Goal: Task Accomplishment & Management: Manage account settings

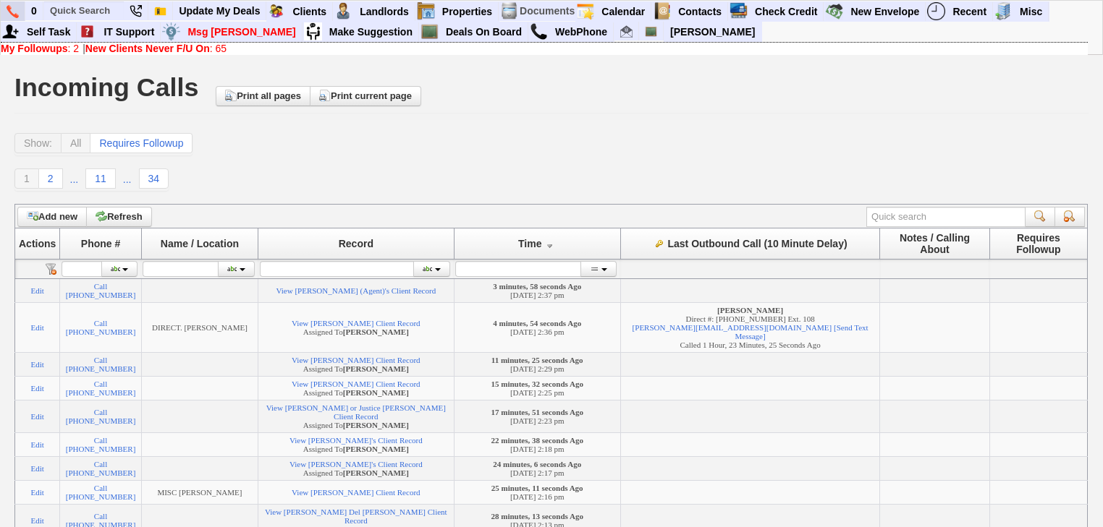
click at [9, 9] on img at bounding box center [13, 11] width 12 height 13
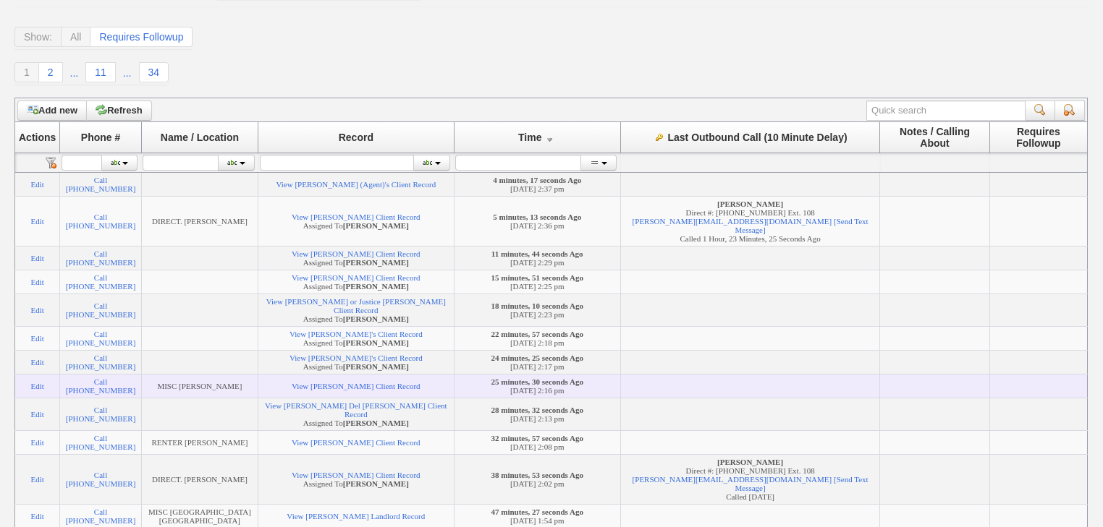
scroll to position [174, 0]
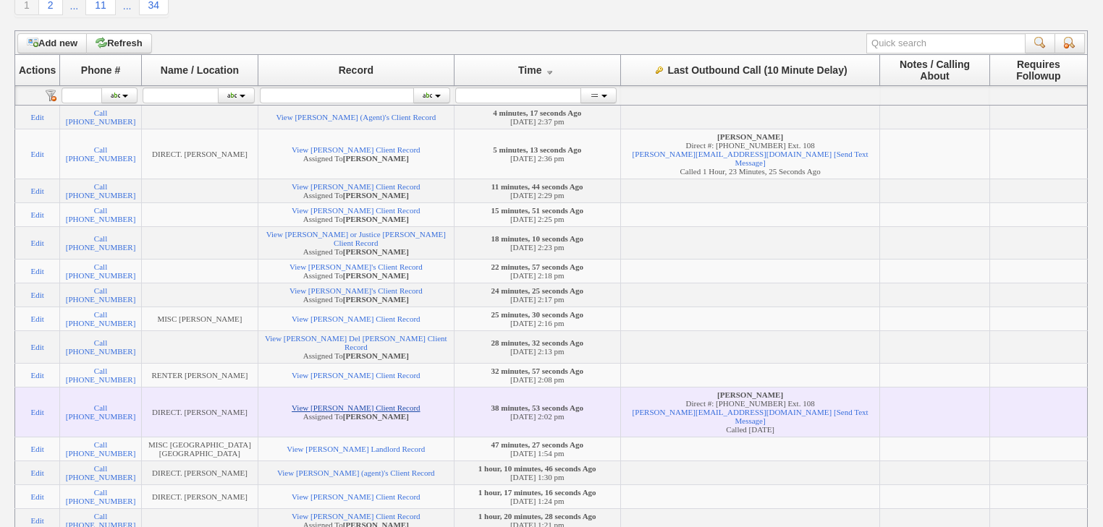
click at [366, 412] on link "View Wendy Harrison's Client Record" at bounding box center [356, 408] width 128 height 9
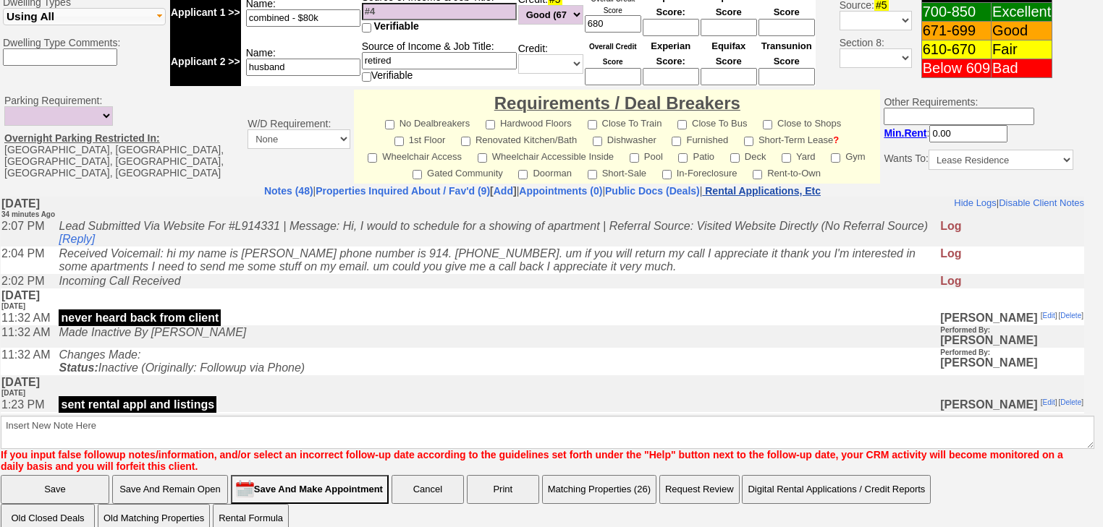
drag, startPoint x: 797, startPoint y: 8, endPoint x: 818, endPoint y: 175, distance: 168.4
click at [820, 185] on nobr "Rental Applications, Etc" at bounding box center [763, 191] width 116 height 12
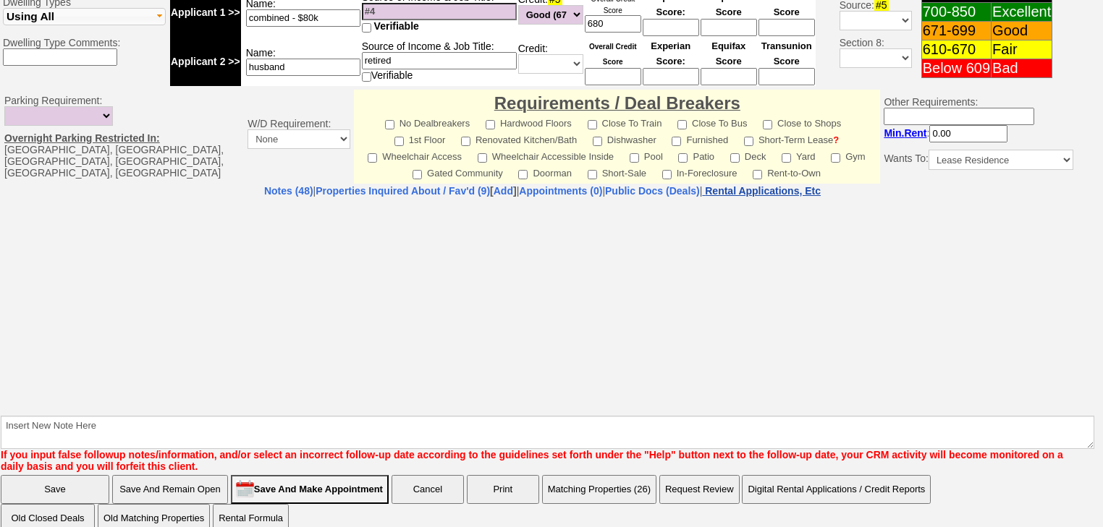
select select "100"
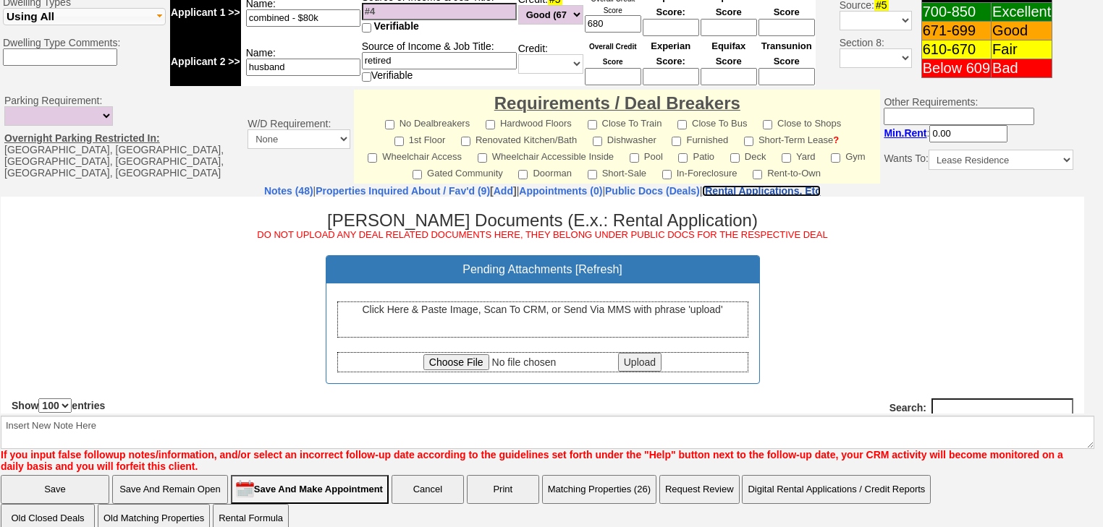
scroll to position [96, 0]
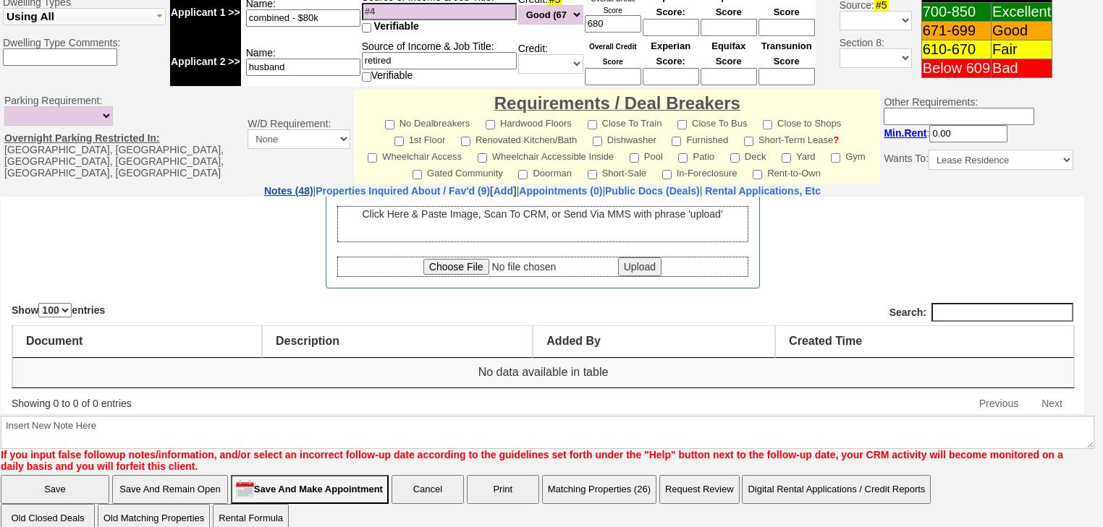
click at [264, 185] on link "Notes (48)" at bounding box center [288, 191] width 49 height 12
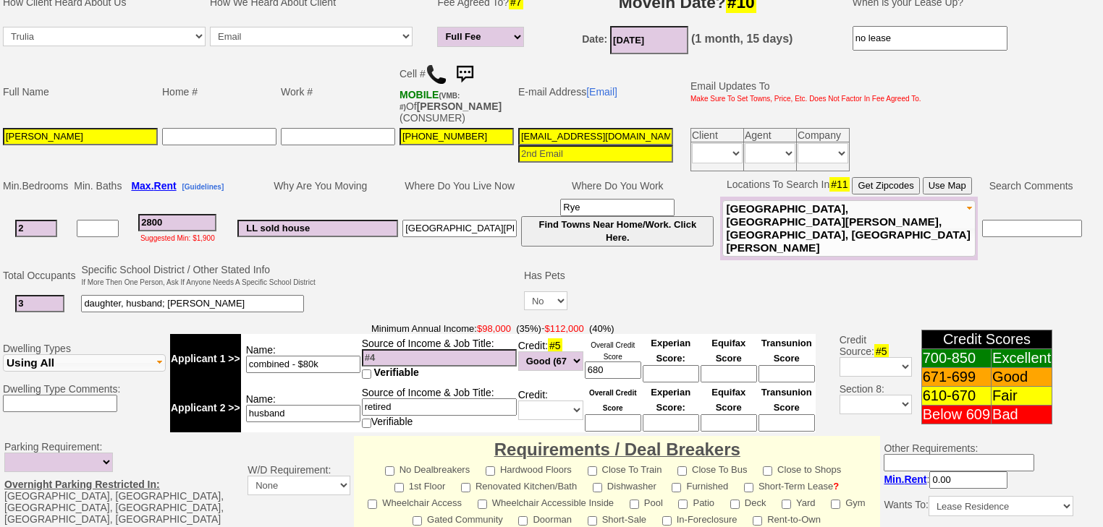
scroll to position [293, 0]
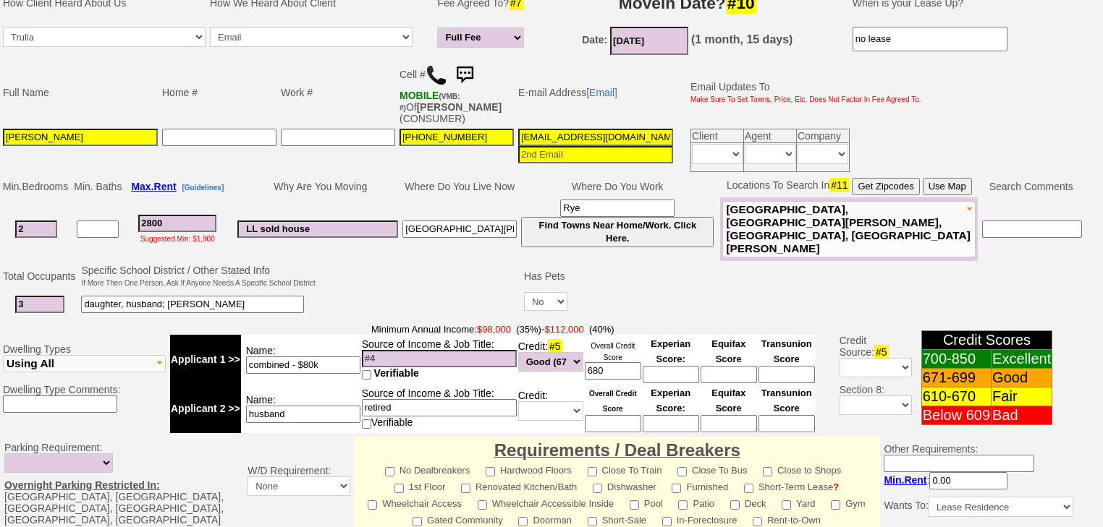
click at [434, 64] on img at bounding box center [436, 75] width 22 height 22
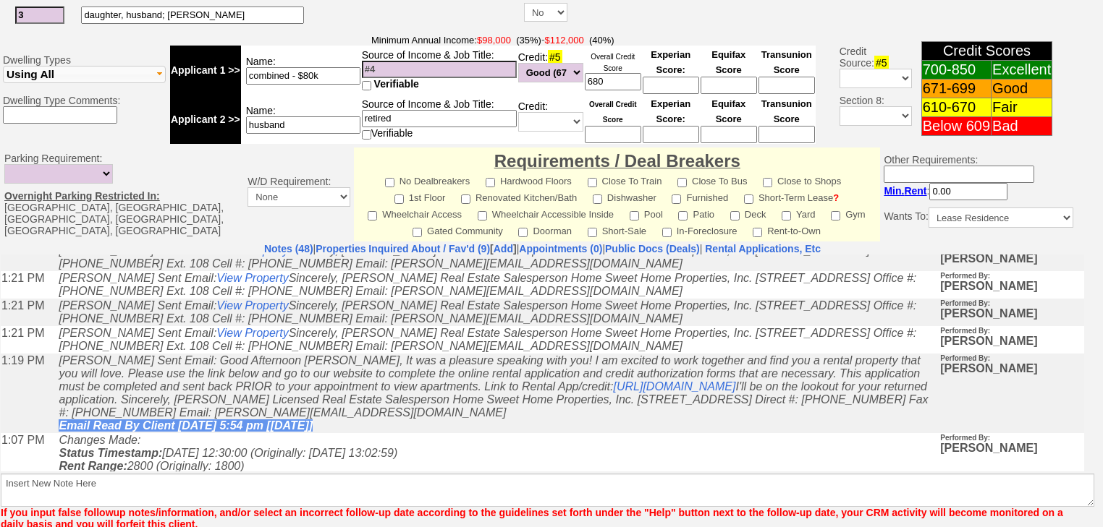
scroll to position [463, 0]
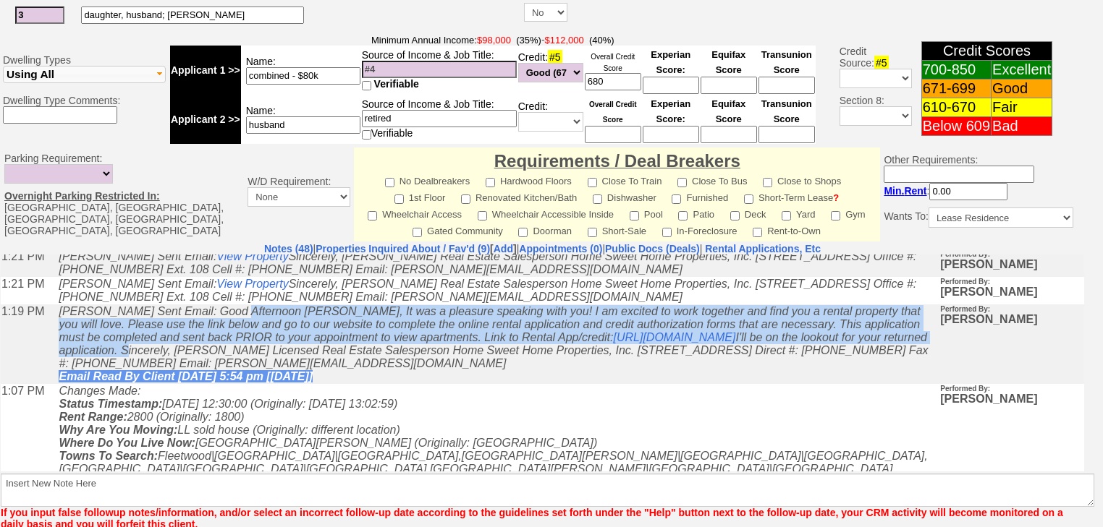
drag, startPoint x: 234, startPoint y: 326, endPoint x: 697, endPoint y: 371, distance: 465.9
click at [697, 371] on icon "Renata Staroselsky Sent Email: Good Afternoon Wendy, It was a pleasure speaking…" at bounding box center [493, 343] width 869 height 77
copy icon "Good Afternoon Wendy, It was a pleasure speaking with you! I am excited to work…"
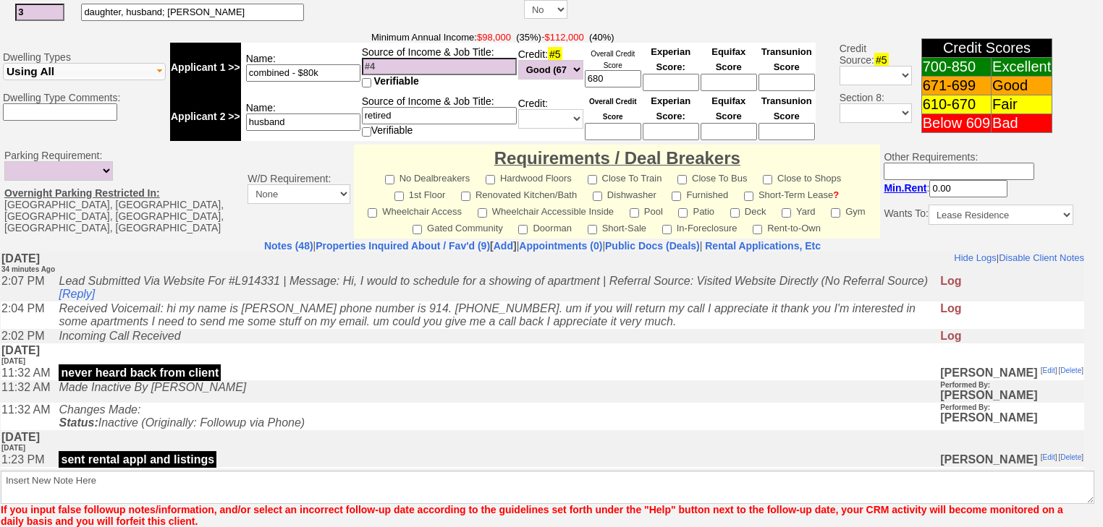
scroll to position [640, 0]
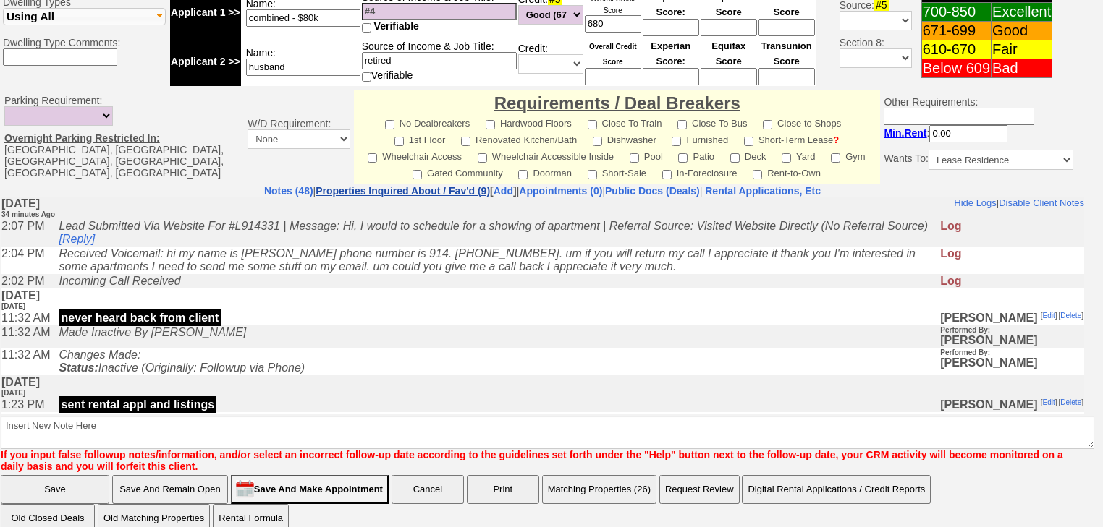
click at [386, 185] on link "Properties Inquired About / Fav'd (9)" at bounding box center [402, 191] width 174 height 12
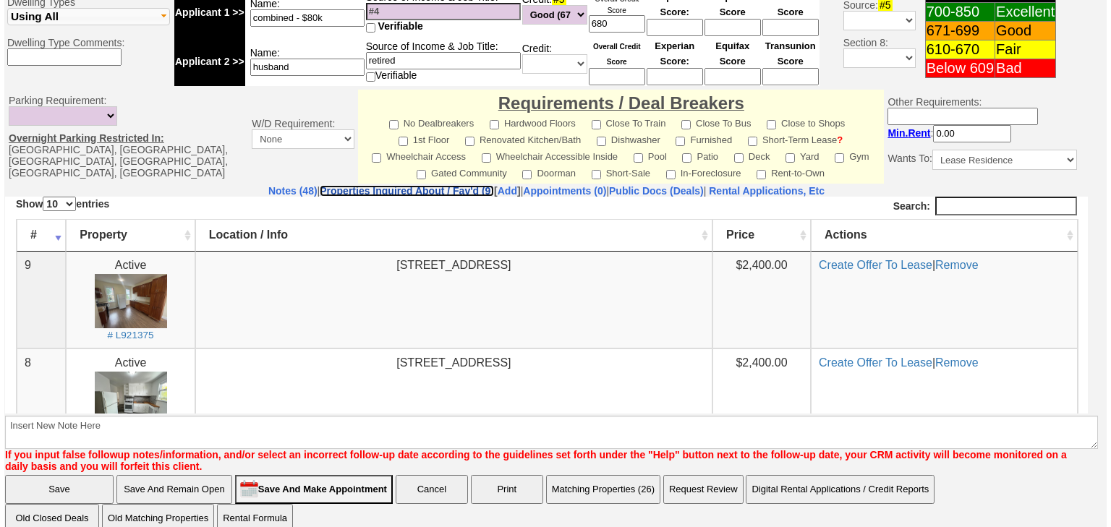
scroll to position [235, 0]
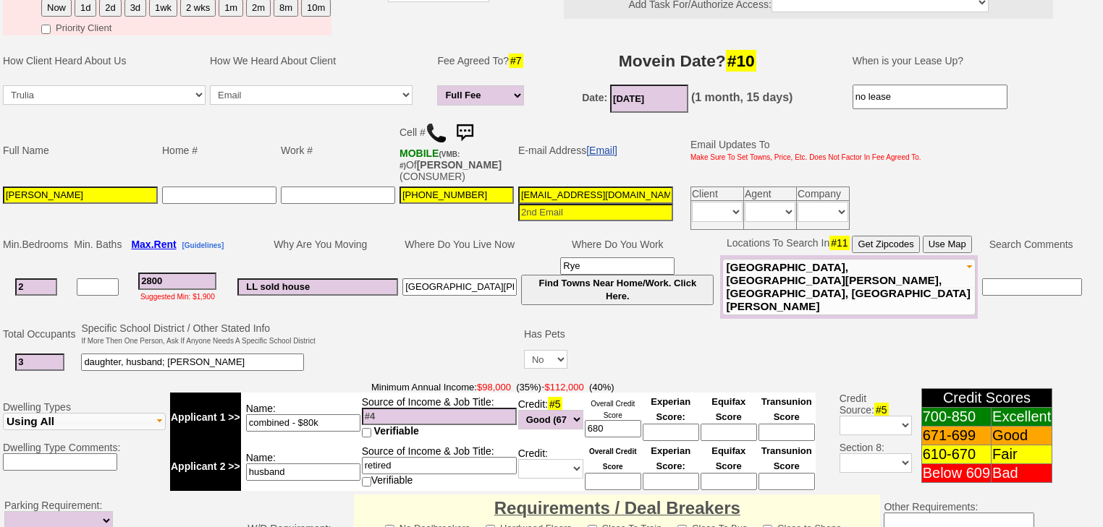
click at [611, 145] on link "[Email]" at bounding box center [601, 151] width 31 height 12
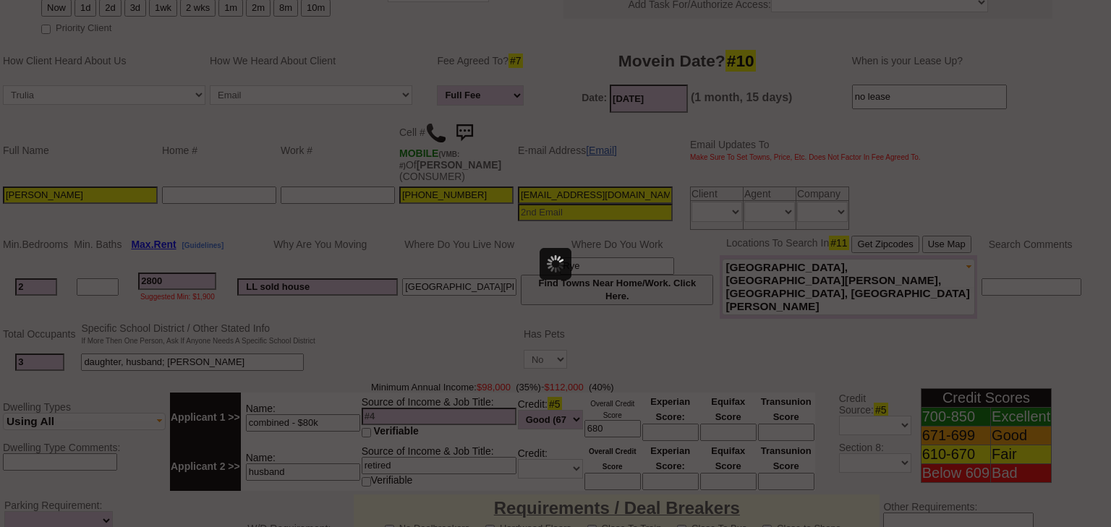
scroll to position [0, 0]
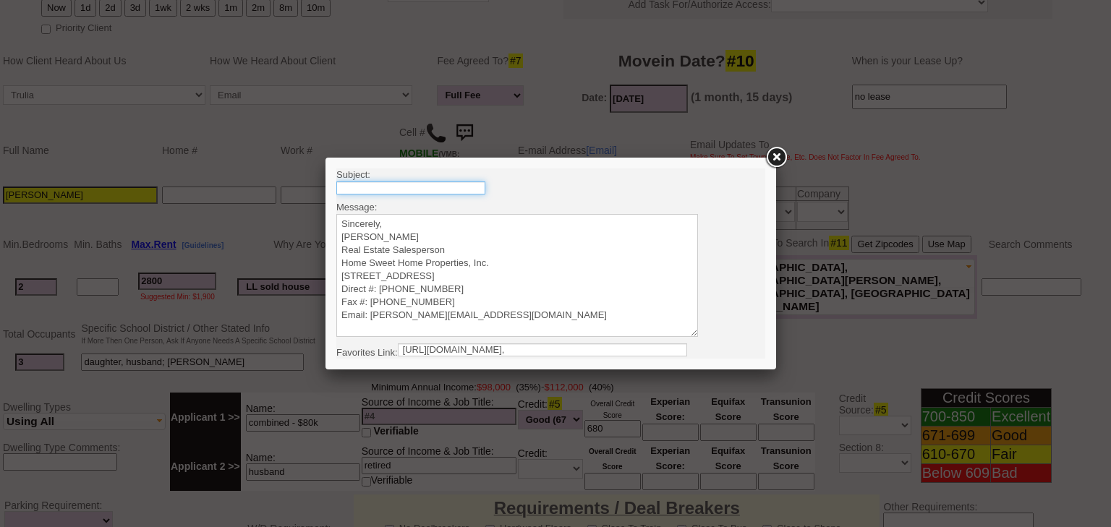
drag, startPoint x: 461, startPoint y: 185, endPoint x: 457, endPoint y: 194, distance: 9.7
click at [461, 185] on input "text" at bounding box center [410, 188] width 149 height 13
type input "Rental Intake Form"
click at [407, 217] on textarea "Sincerely, Renata Staroselsky Real Estate Salesperson Home Sweet Home Propertie…" at bounding box center [517, 275] width 362 height 123
paste textarea "Good Afternoon Wendy, It was a pleasure speaking with you! I am excited to work…"
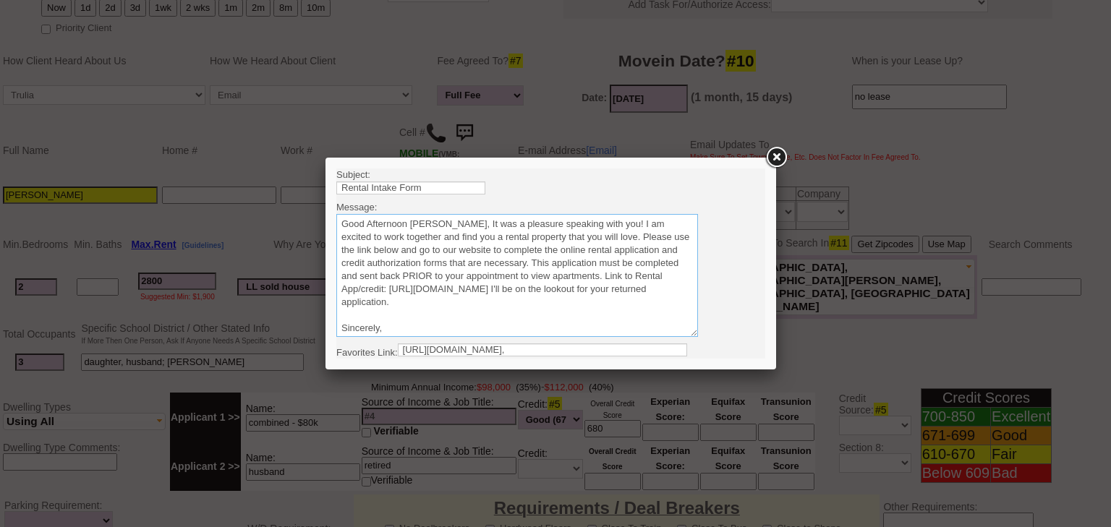
drag, startPoint x: 443, startPoint y: 224, endPoint x: 597, endPoint y: 223, distance: 154.1
click at [443, 224] on textarea "Sincerely, Renata Staroselsky Real Estate Salesperson Home Sweet Home Propertie…" at bounding box center [517, 275] width 362 height 123
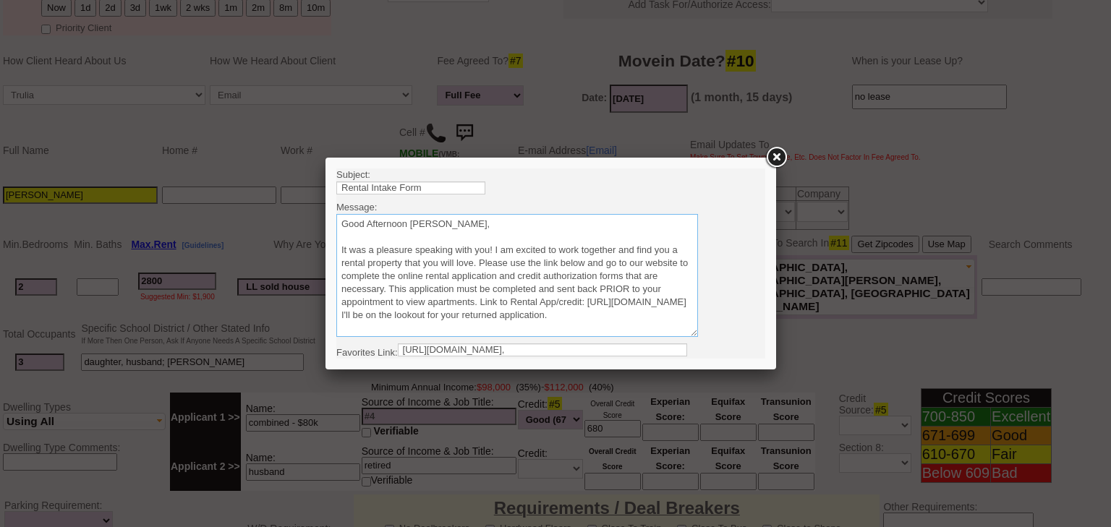
click at [480, 263] on textarea "Sincerely, Renata Staroselsky Real Estate Salesperson Home Sweet Home Propertie…" at bounding box center [517, 275] width 362 height 123
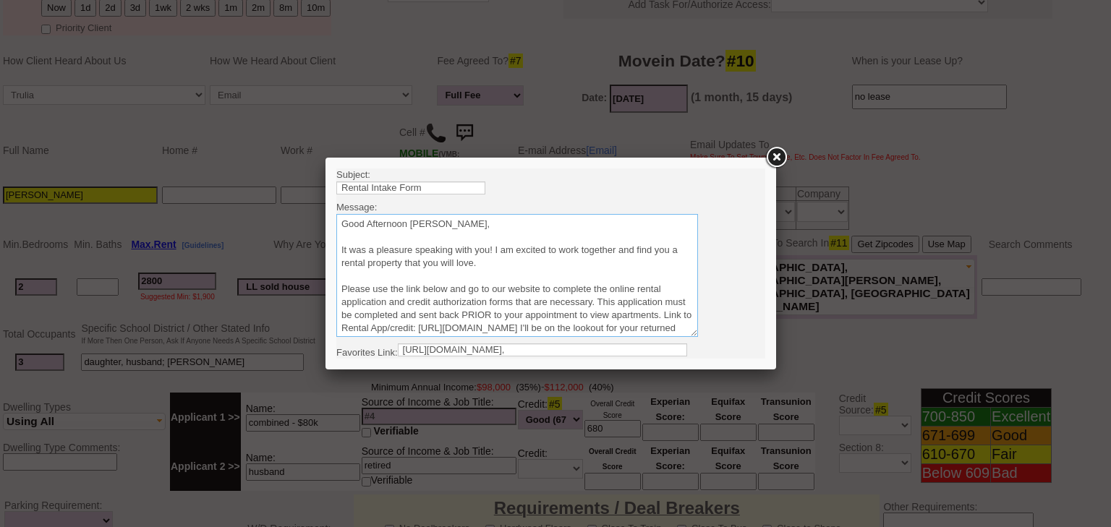
scroll to position [116, 0]
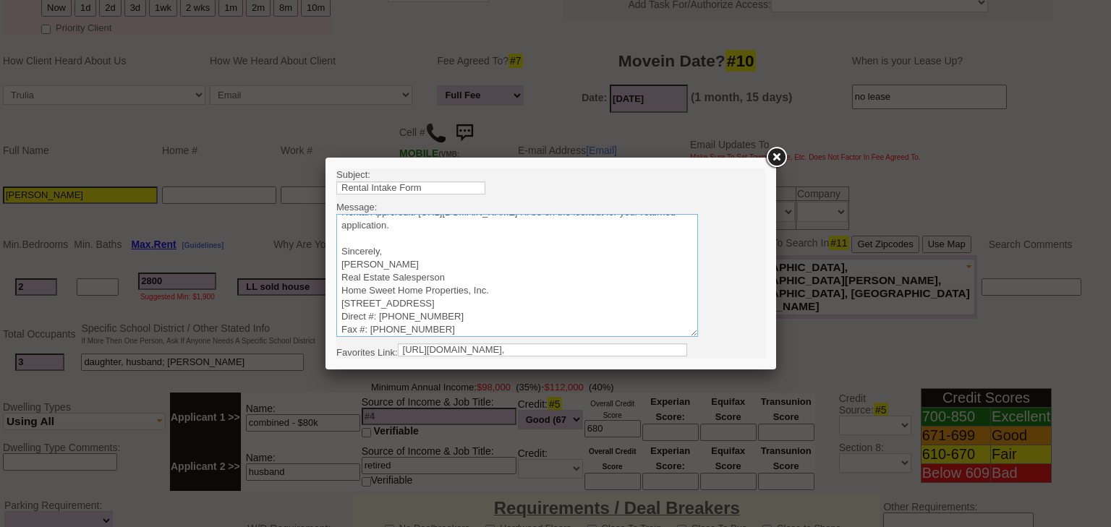
click at [457, 225] on textarea "Sincerely, Renata Staroselsky Real Estate Salesperson Home Sweet Home Propertie…" at bounding box center [517, 275] width 362 height 123
click at [343, 272] on textarea "Sincerely, Renata Staroselsky Real Estate Salesperson Home Sweet Home Propertie…" at bounding box center [517, 275] width 362 height 123
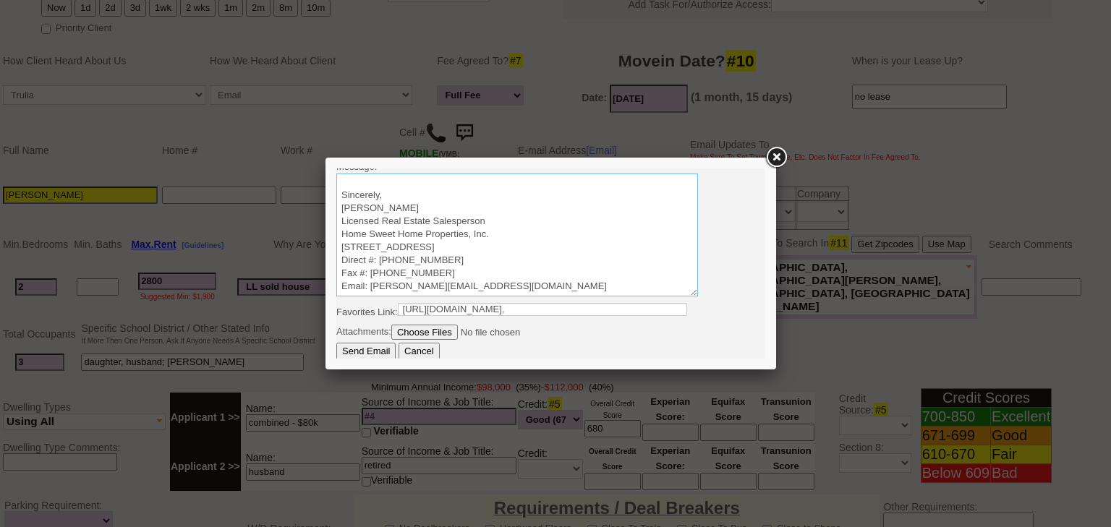
type textarea "Good Afternoon Wendy, It was a pleasure speaking with you! I am excited to work…"
click at [345, 344] on input "Send Email" at bounding box center [365, 351] width 59 height 17
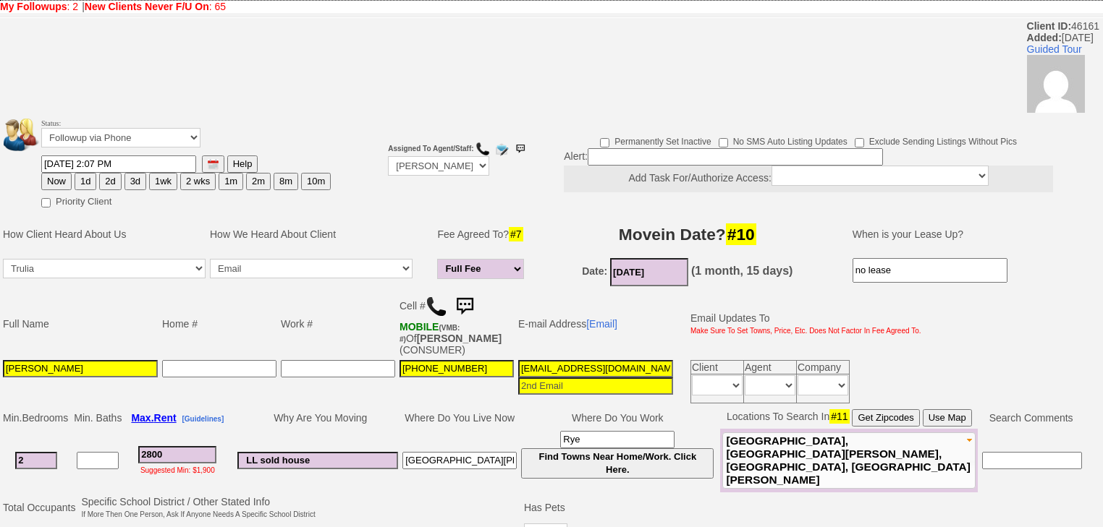
scroll to position [467, 0]
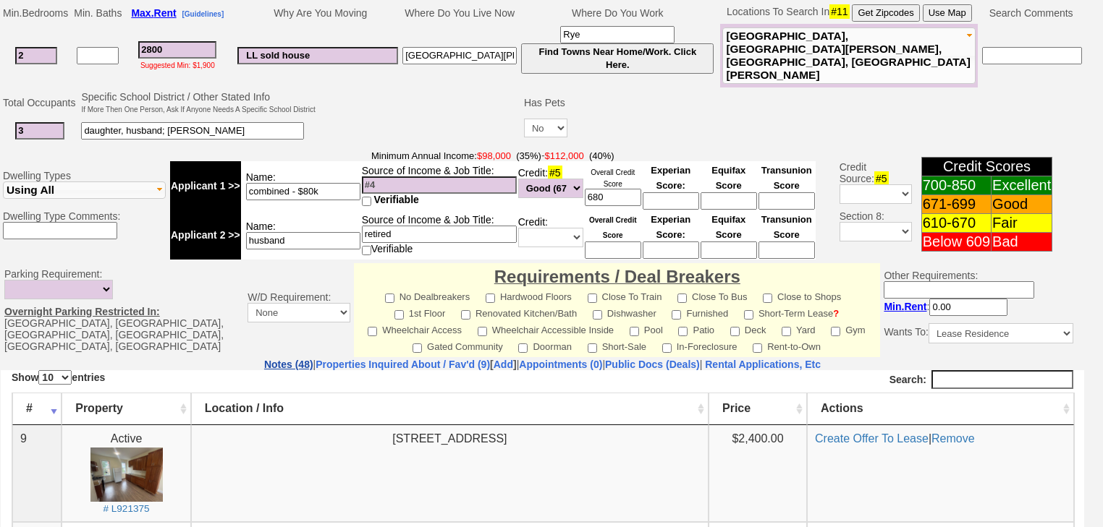
click at [264, 359] on link "Notes (48)" at bounding box center [288, 365] width 49 height 12
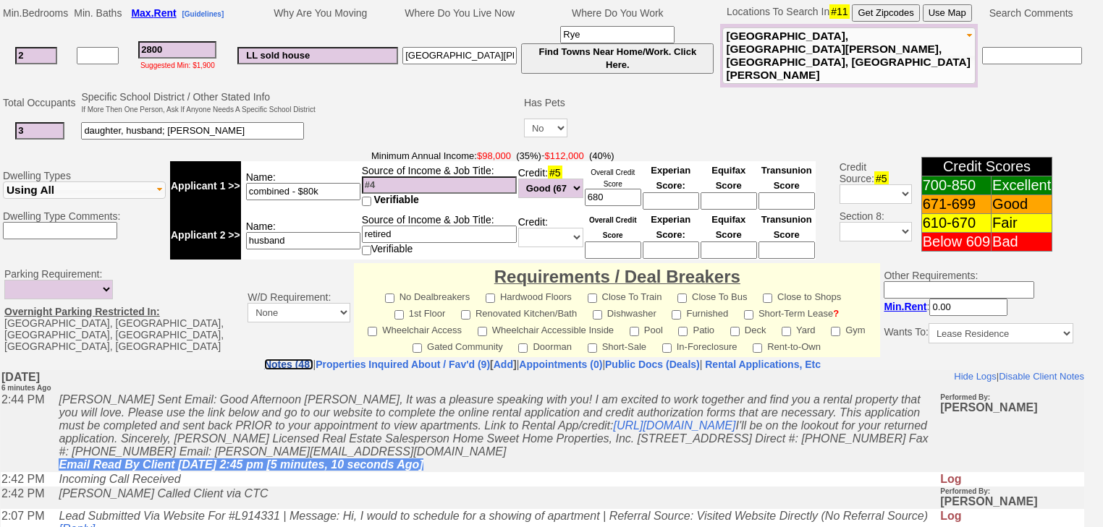
scroll to position [177, 0]
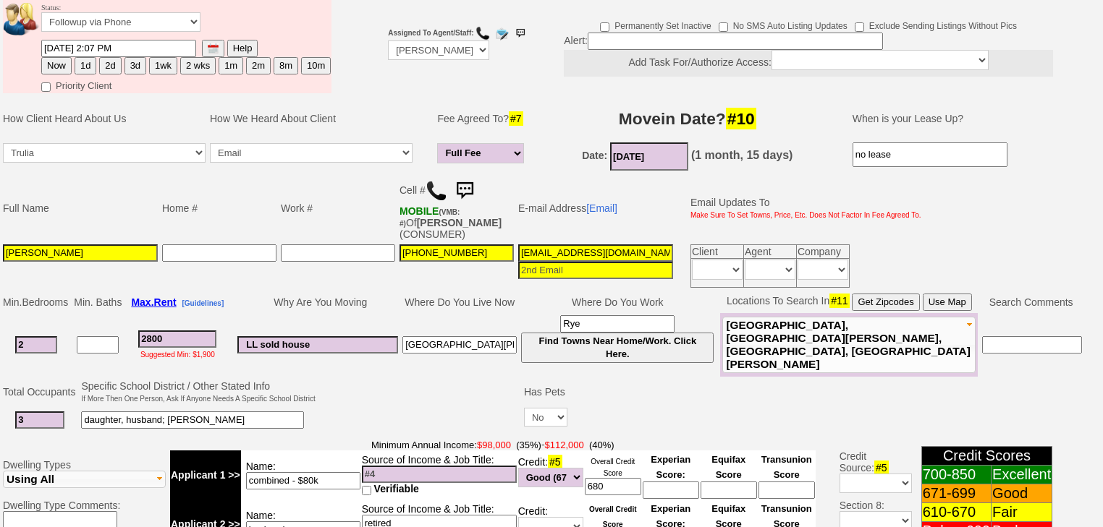
drag, startPoint x: 109, startPoint y: 44, endPoint x: 133, endPoint y: 263, distance: 220.5
click at [109, 57] on button "2d" at bounding box center [110, 65] width 22 height 17
type input "10/16/2025 02:41 PM"
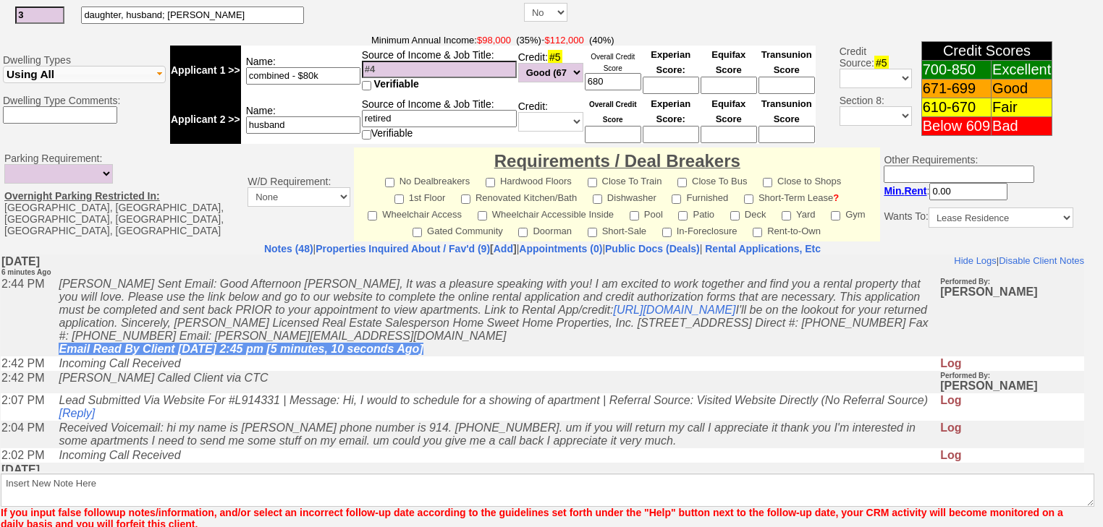
scroll to position [232, 0]
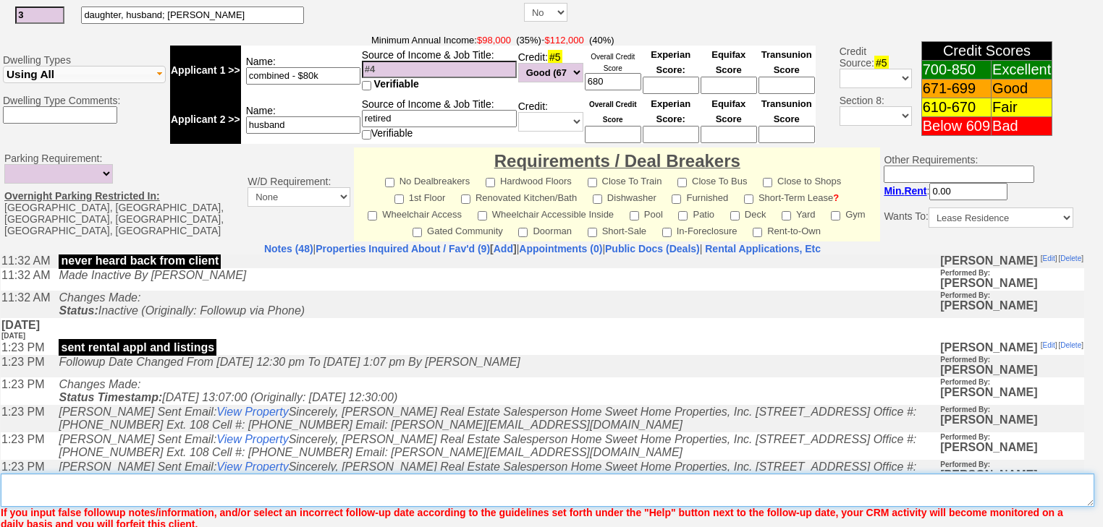
click at [325, 474] on textarea "Insert New Note Here" at bounding box center [547, 490] width 1093 height 33
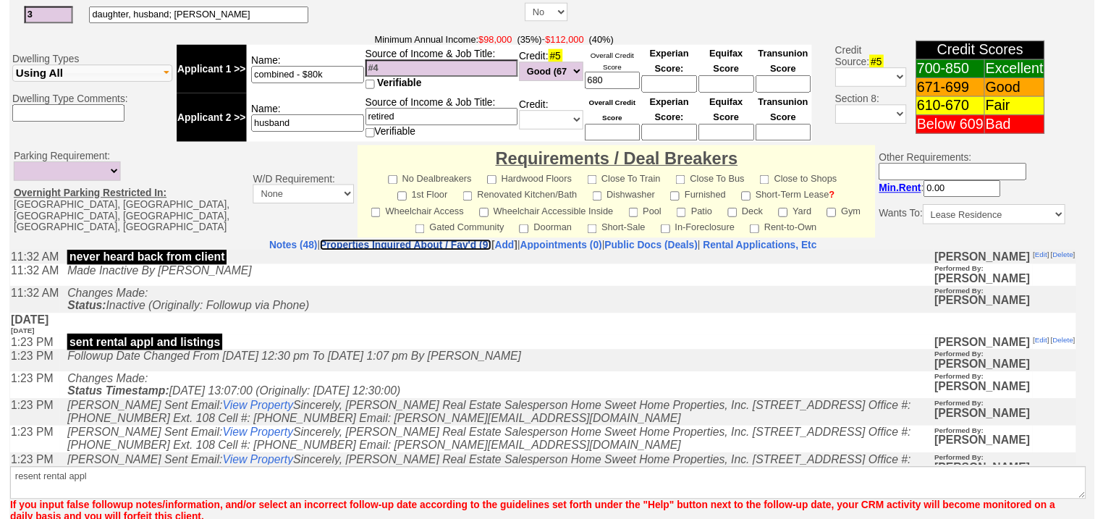
scroll to position [205, 0]
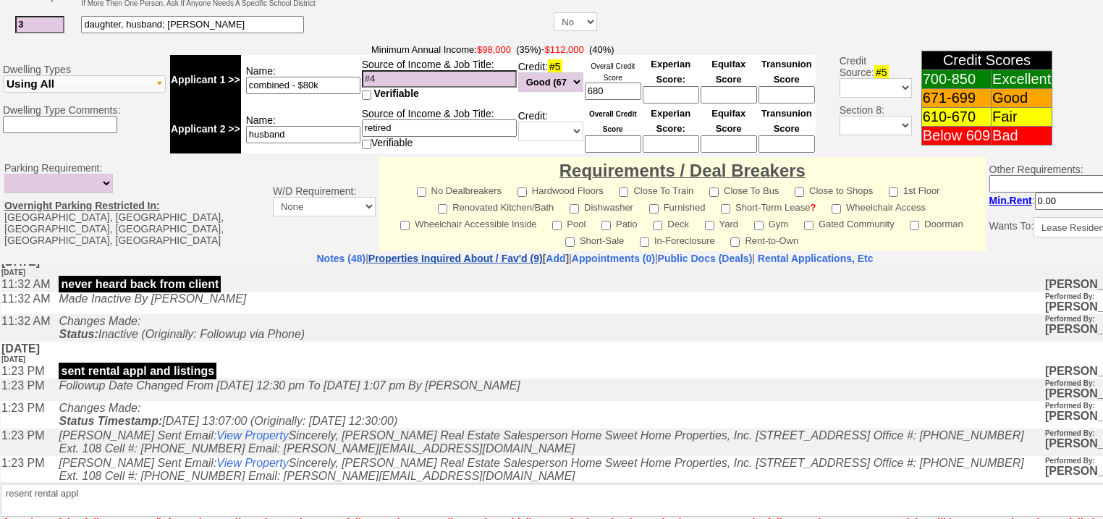
click at [404, 253] on link "Properties Inquired About / Fav'd (9)" at bounding box center [455, 259] width 174 height 12
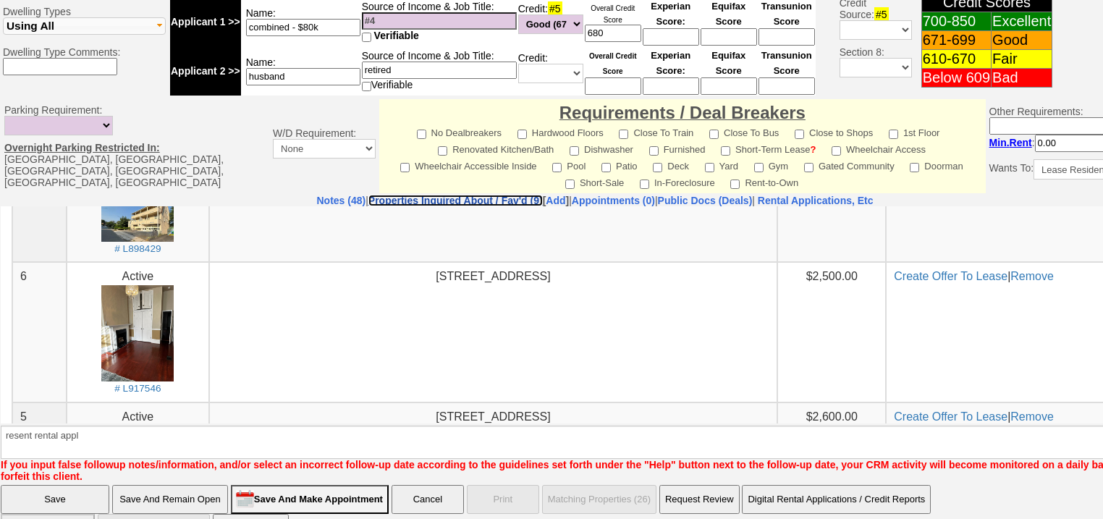
scroll to position [347, 0]
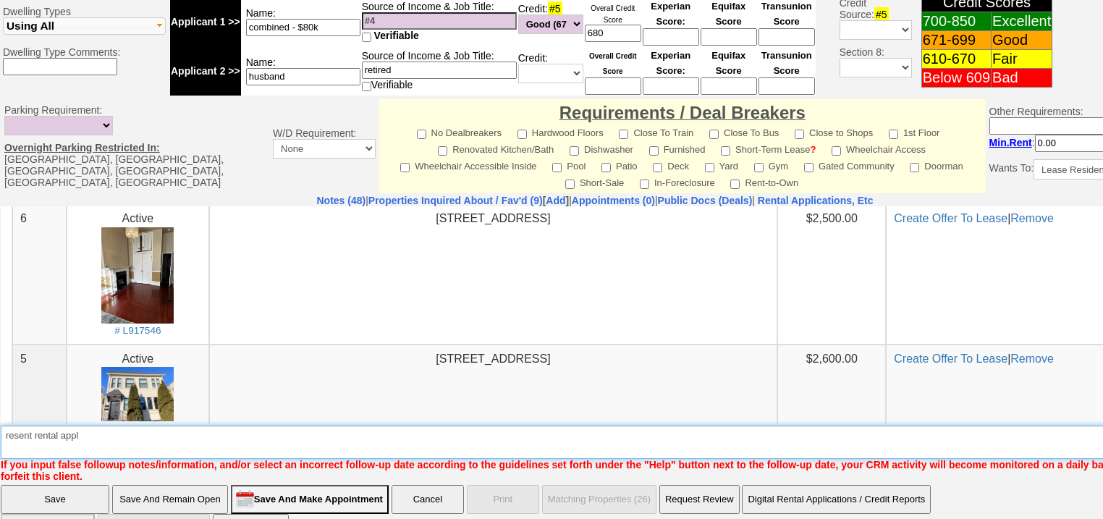
click at [103, 425] on textarea "Insert New Note Here" at bounding box center [600, 441] width 1198 height 33
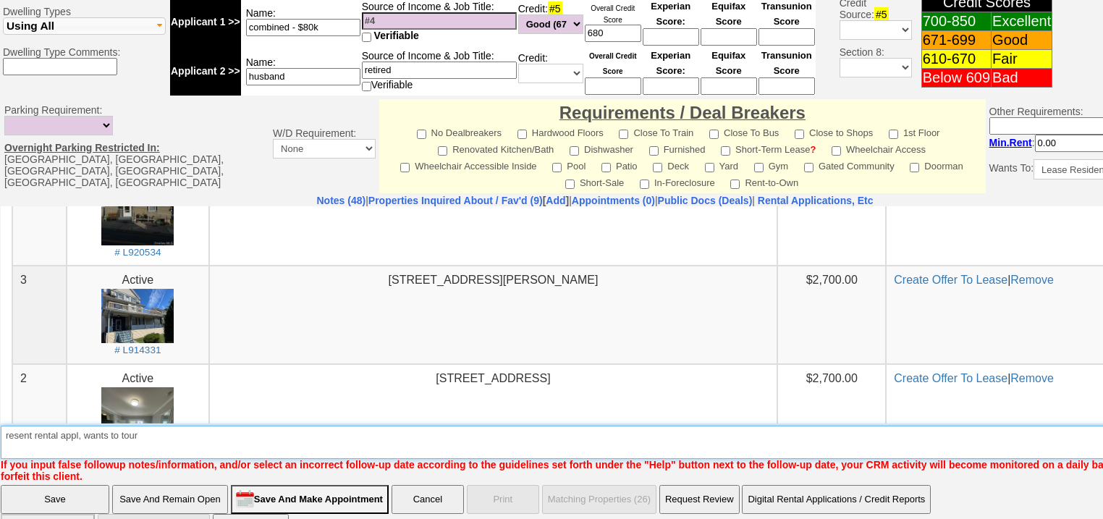
scroll to position [636, 0]
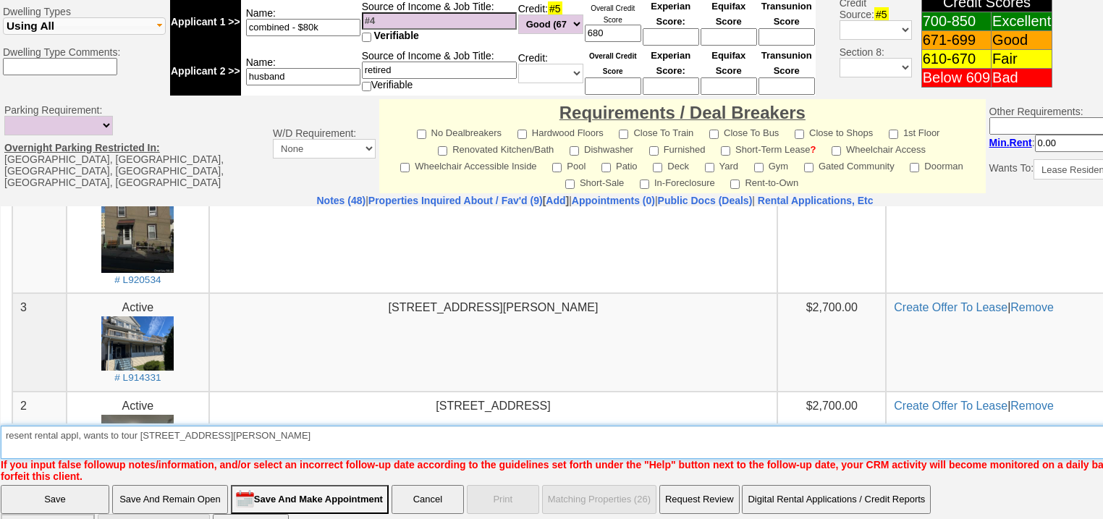
type textarea "resent rental appl, wants to tour 40 crosby place"
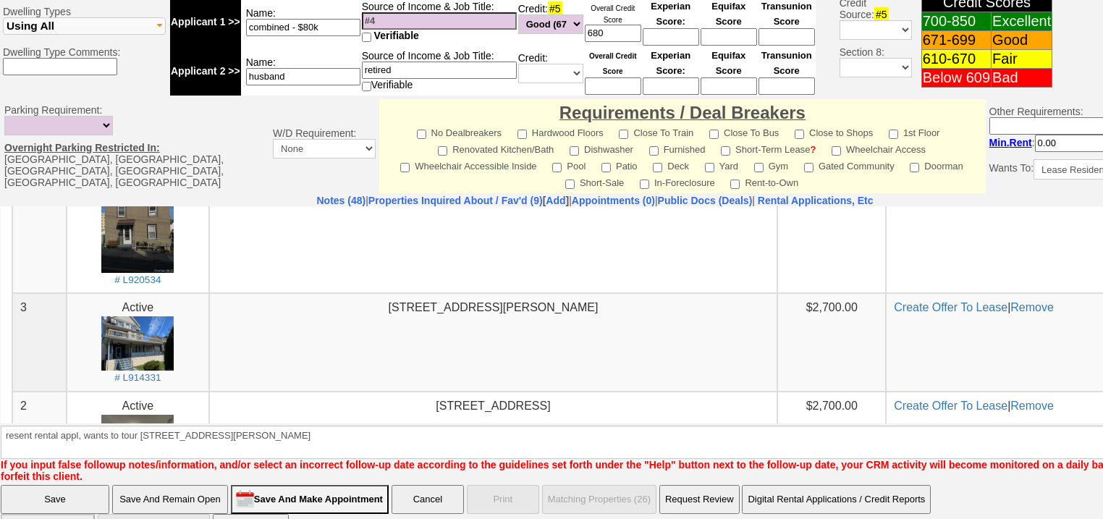
click at [77, 485] on input "Save" at bounding box center [55, 499] width 109 height 29
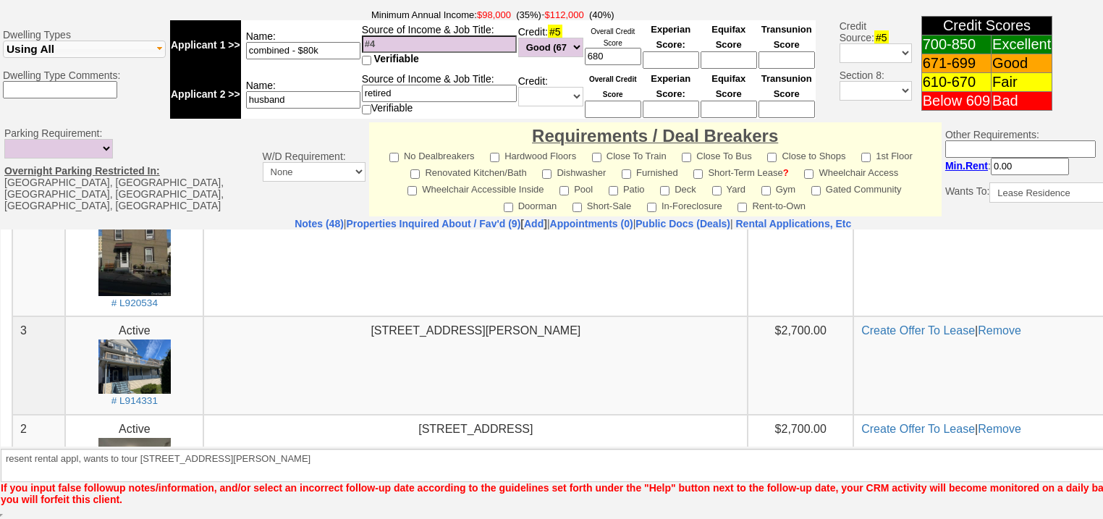
scroll to position [577, 0]
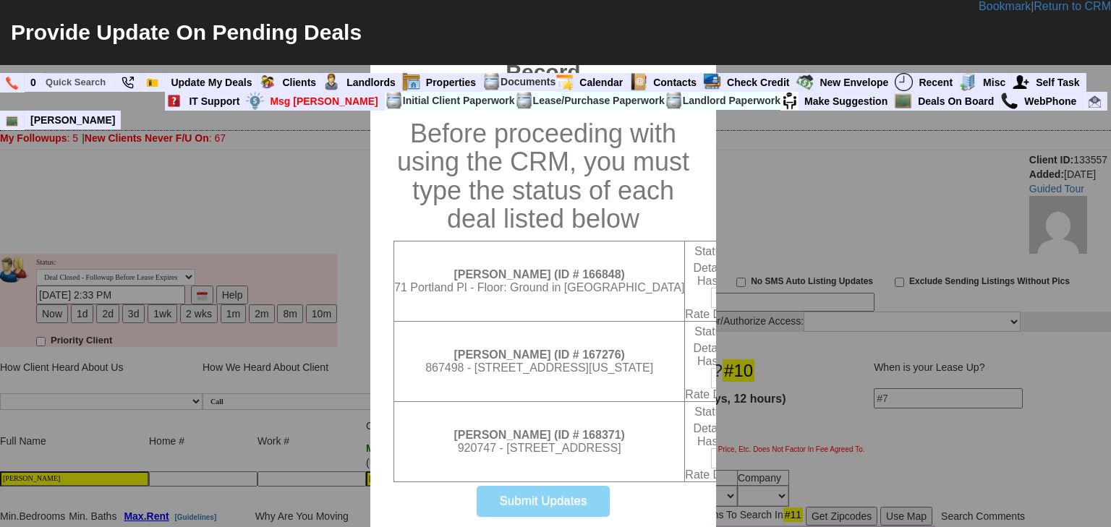
select select "100"
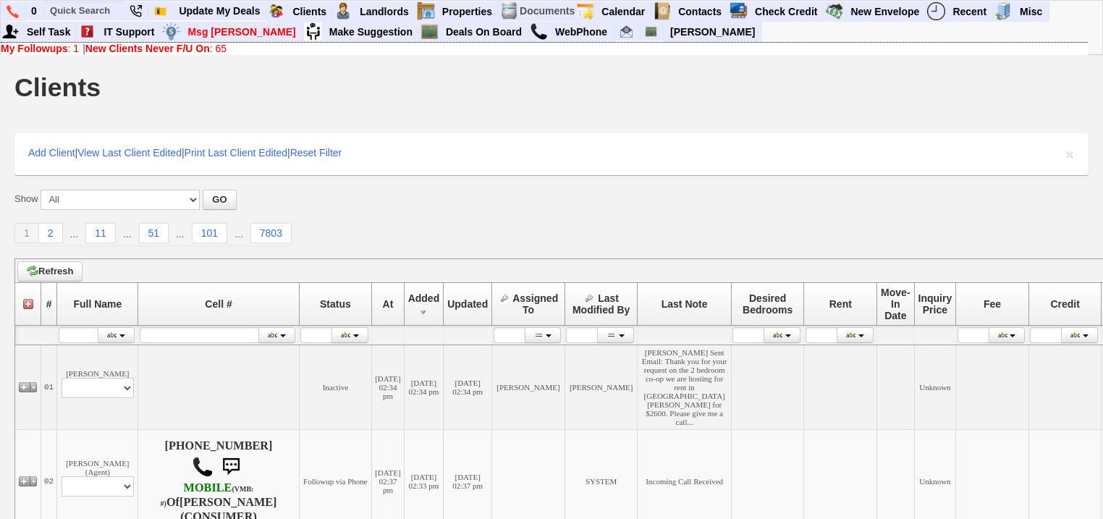
click at [57, 50] on b "My Followups" at bounding box center [34, 49] width 67 height 12
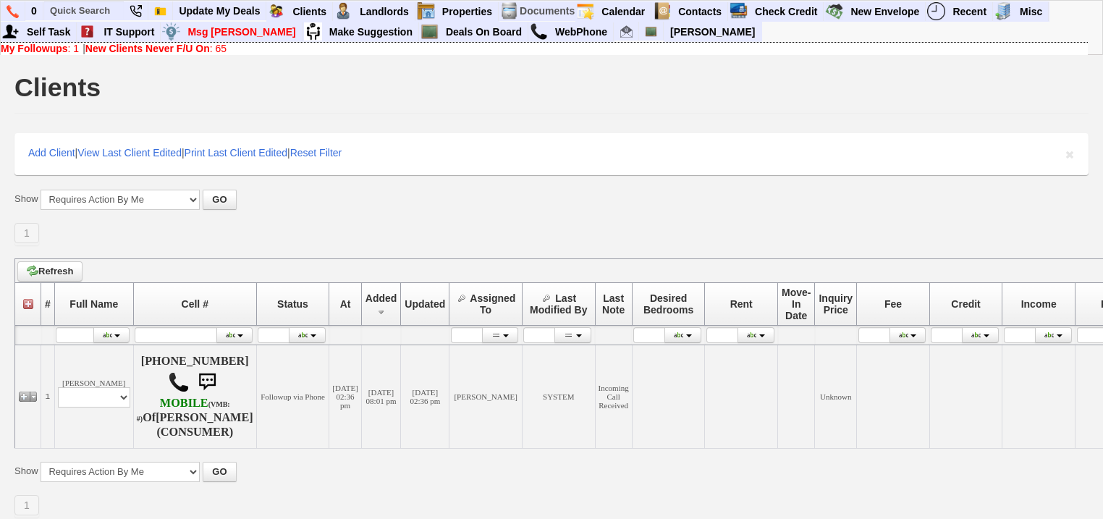
click at [110, 49] on b "New Clients Never F/U On" at bounding box center [147, 49] width 124 height 12
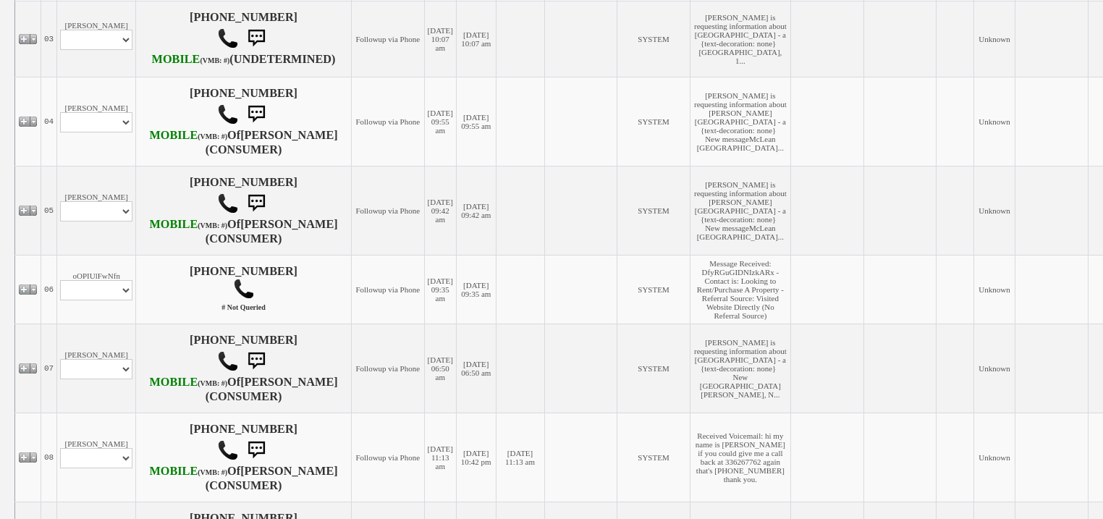
scroll to position [637, 0]
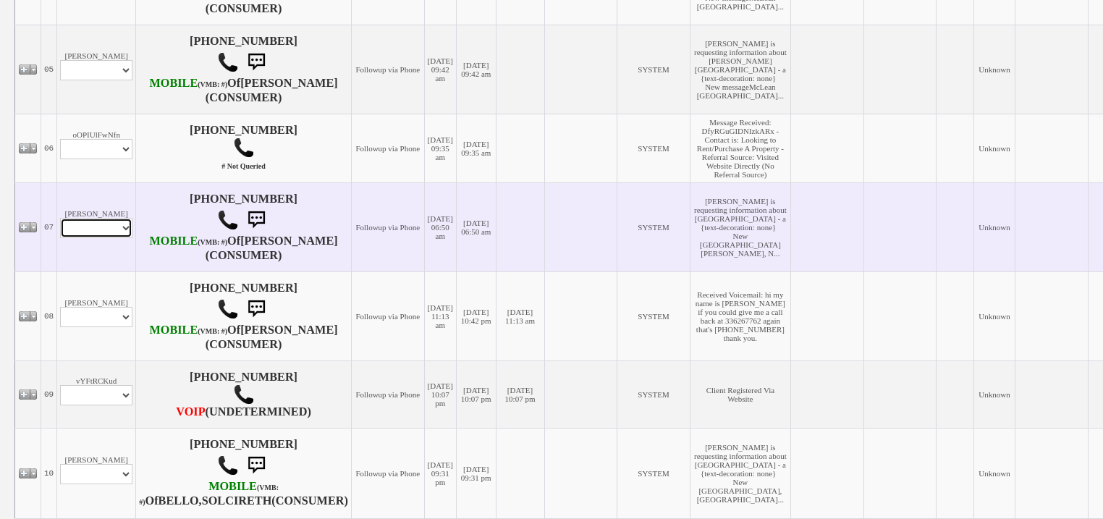
drag, startPoint x: 109, startPoint y: 404, endPoint x: 109, endPoint y: 415, distance: 10.9
click at [109, 238] on select "Profile Edit Print Email Externally (Will Not Be Tracked In CRM) Closed Deals" at bounding box center [96, 228] width 72 height 20
select select "ChangeURL,/crm/custom/edit_client_form.php?redirect=%2Fcrm%2Fclients.php&id=168…"
click at [61, 238] on select "Profile Edit Print Email Externally (Will Not Be Tracked In CRM) Closed Deals" at bounding box center [96, 228] width 72 height 20
select select
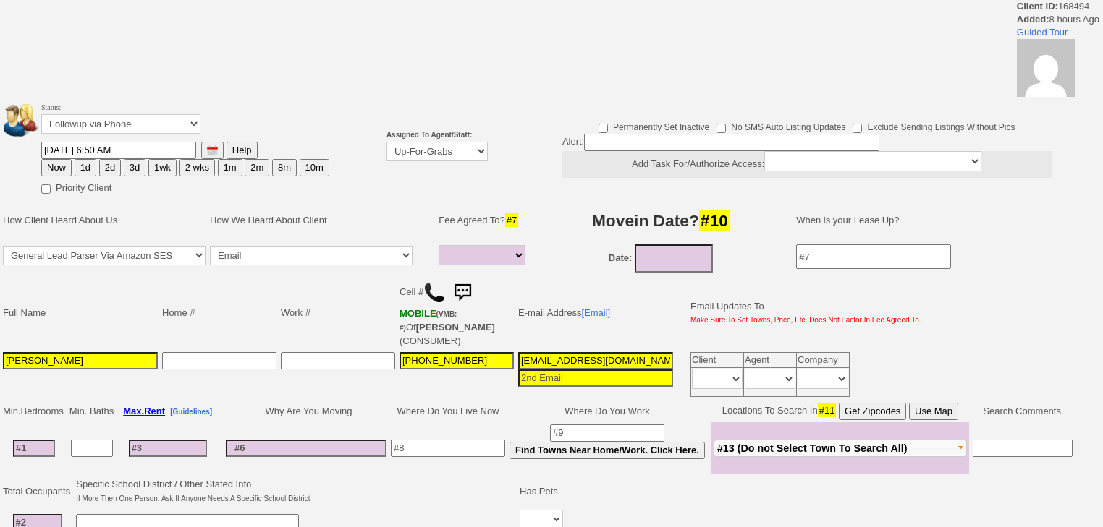
select select
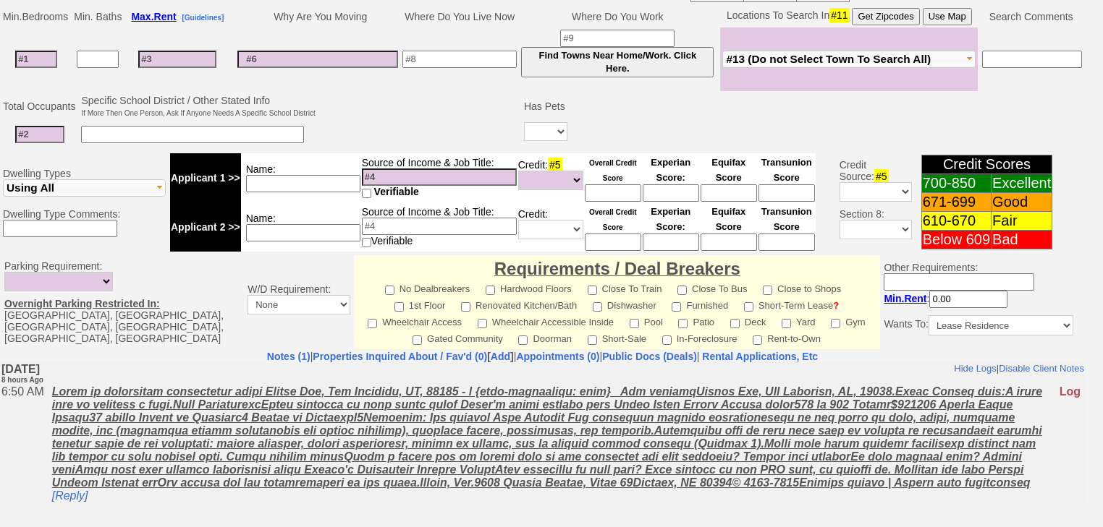
scroll to position [515, 0]
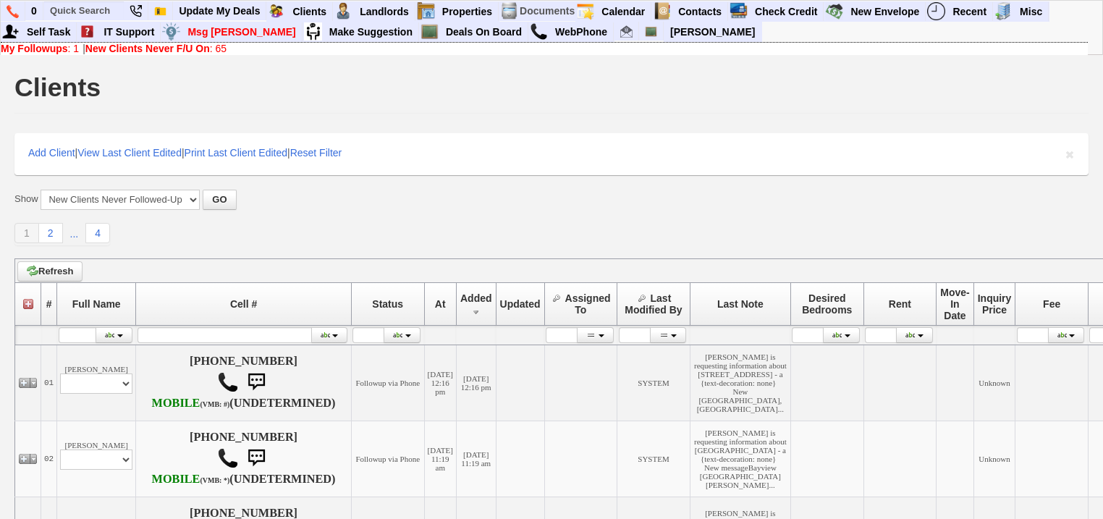
click at [131, 47] on b "New Clients Never F/U On" at bounding box center [147, 49] width 124 height 12
click at [69, 47] on link "My Followups : 1" at bounding box center [40, 49] width 78 height 12
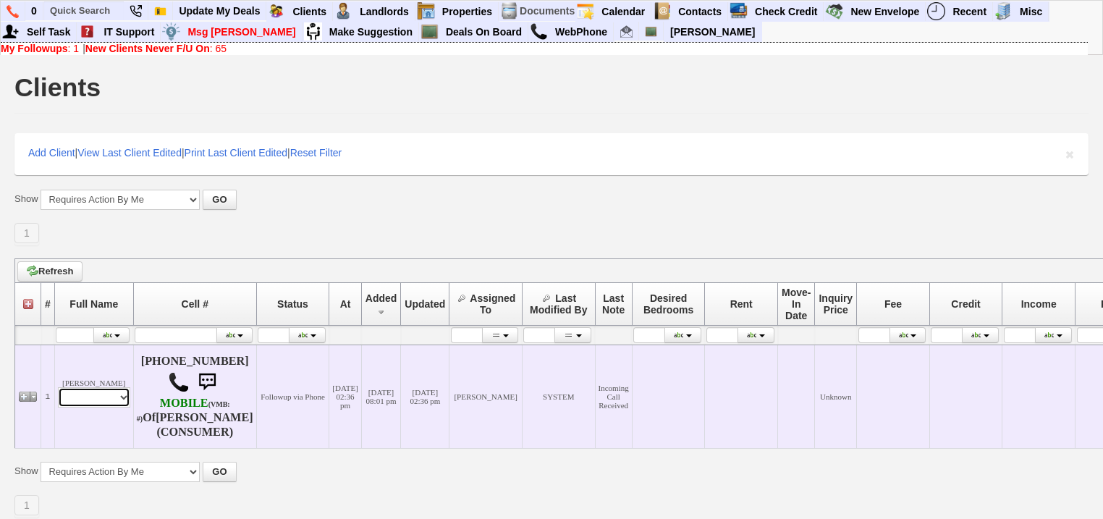
drag, startPoint x: 103, startPoint y: 415, endPoint x: 101, endPoint y: 422, distance: 7.6
click at [103, 407] on select "Profile Edit Print Email Externally (Will Not Be Tracked In CRM) Closed Deals" at bounding box center [94, 397] width 72 height 20
select select "ChangeURL,/crm/custom/edit_client_form.php?redirect=%2Fcrm%2Fclients.php&id=168…"
click at [58, 407] on select "Profile Edit Print Email Externally (Will Not Be Tracked In CRM) Closed Deals" at bounding box center [94, 397] width 72 height 20
select select
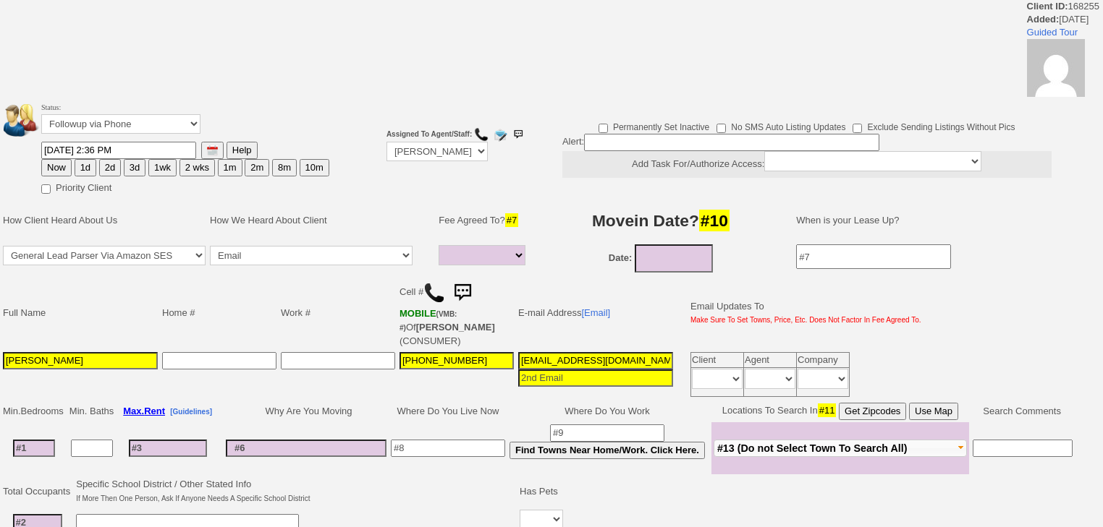
select select
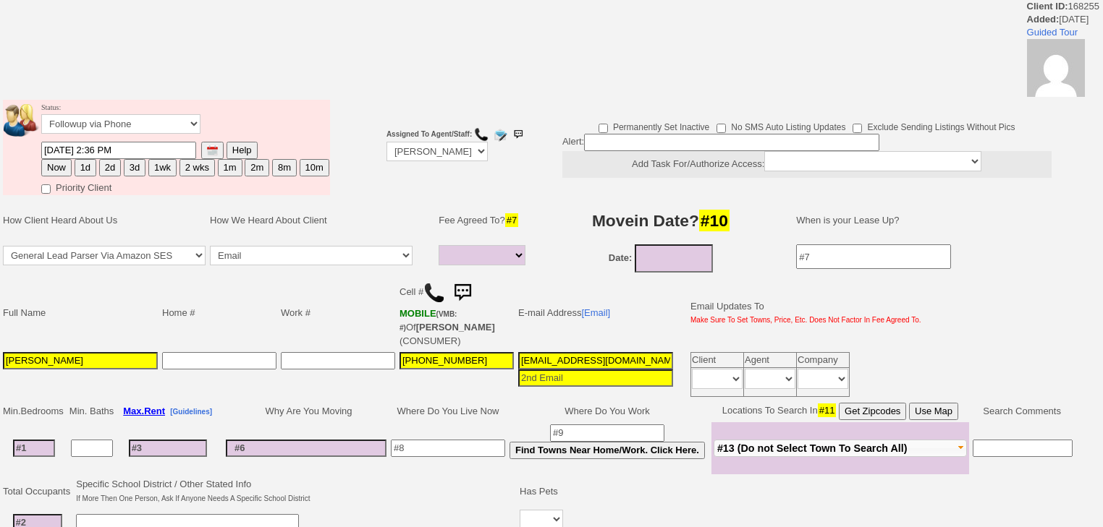
click at [89, 161] on button "1d" at bounding box center [86, 167] width 22 height 17
type input "10/15/2025 02:58 PM"
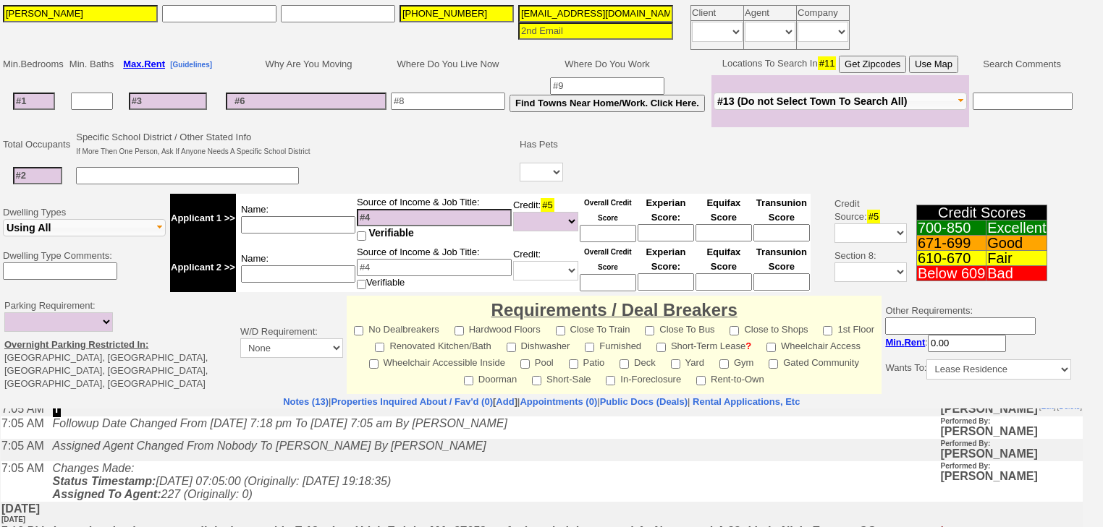
scroll to position [289, 0]
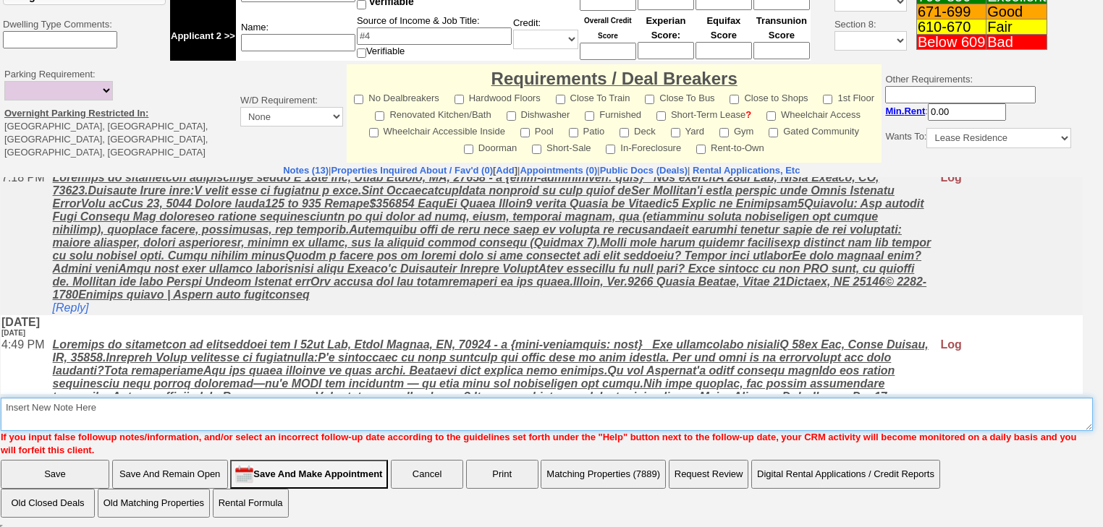
click at [64, 414] on textarea "Insert New Note Here" at bounding box center [547, 414] width 1092 height 33
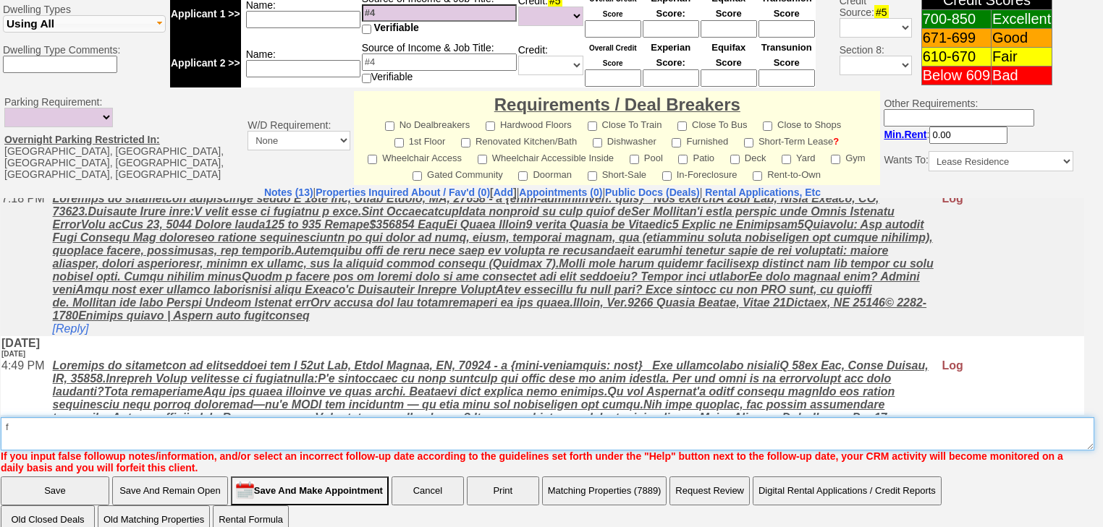
type textarea "f"
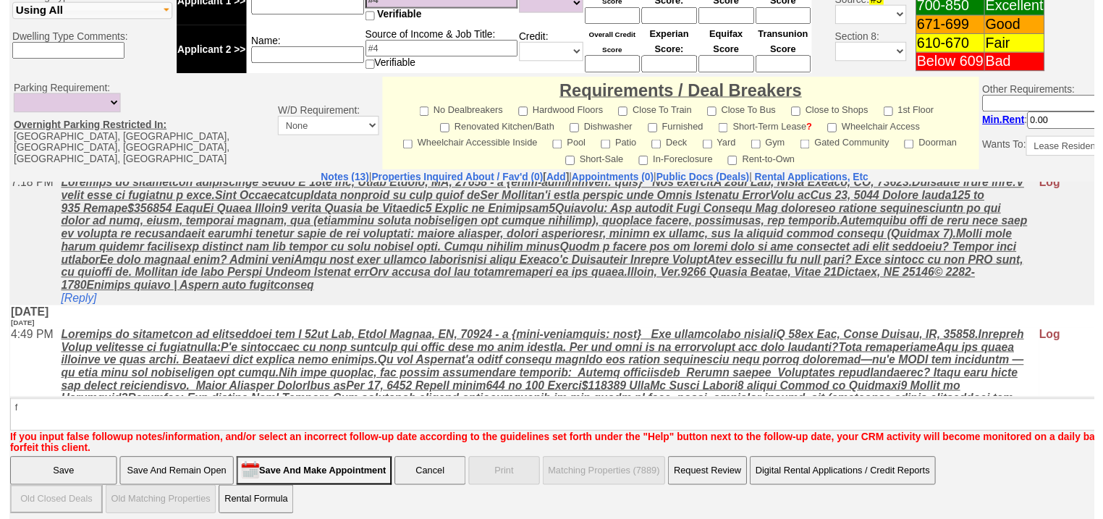
scroll to position [564, 0]
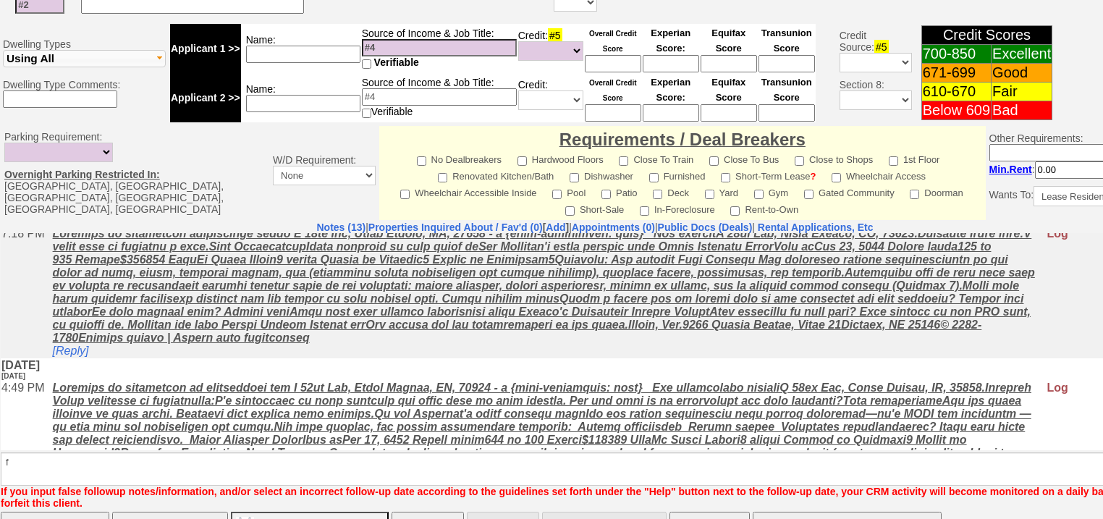
click at [64, 512] on input "Save" at bounding box center [55, 526] width 109 height 29
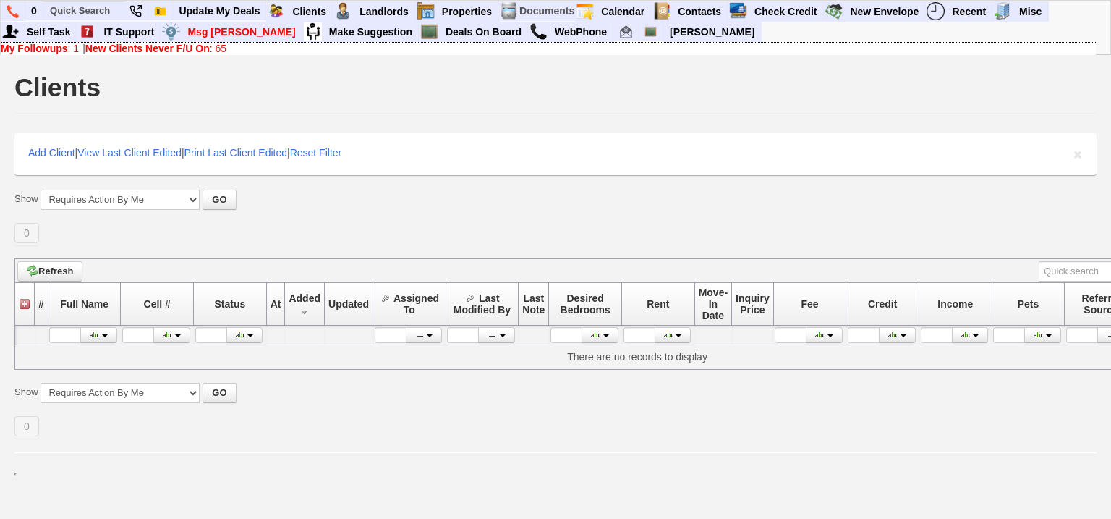
click at [148, 48] on b "New Clients Never F/U On" at bounding box center [147, 49] width 124 height 12
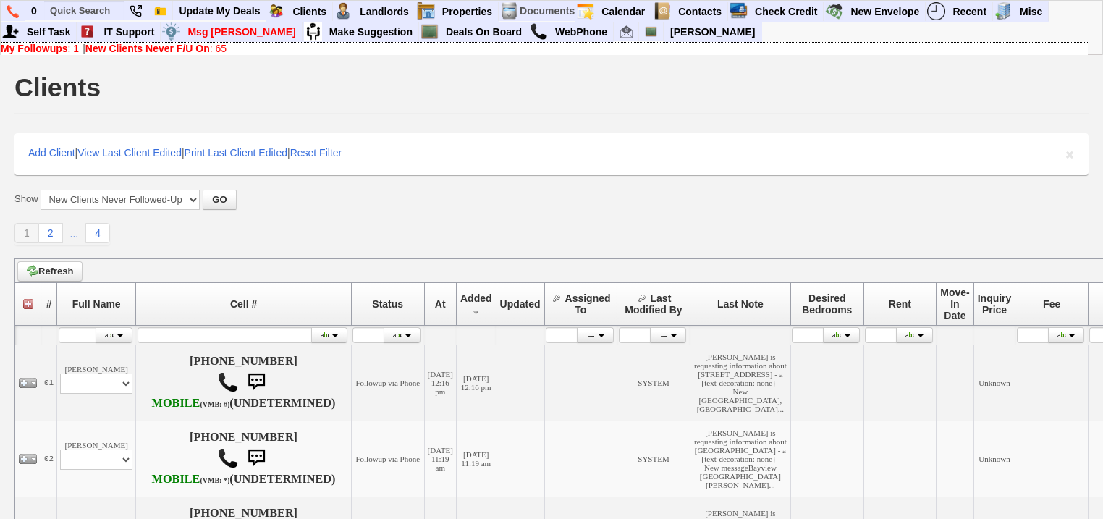
click at [200, 44] on b "New Clients Never F/U On" at bounding box center [147, 49] width 124 height 12
